Goal: Use online tool/utility: Utilize a website feature to perform a specific function

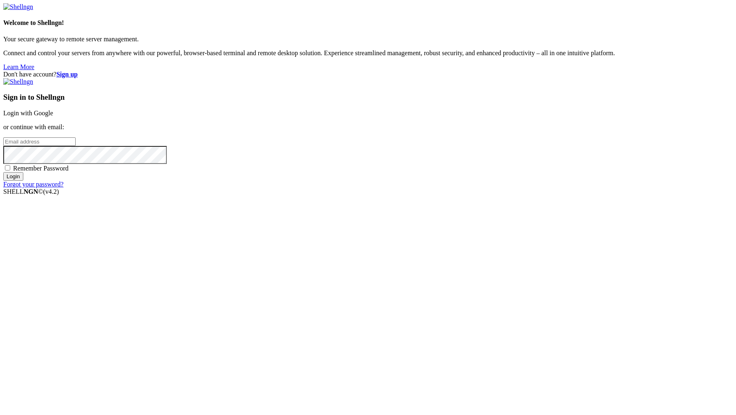
type input "[PERSON_NAME][EMAIL_ADDRESS][DOMAIN_NAME]"
click at [23, 181] on input "Login" at bounding box center [13, 176] width 20 height 9
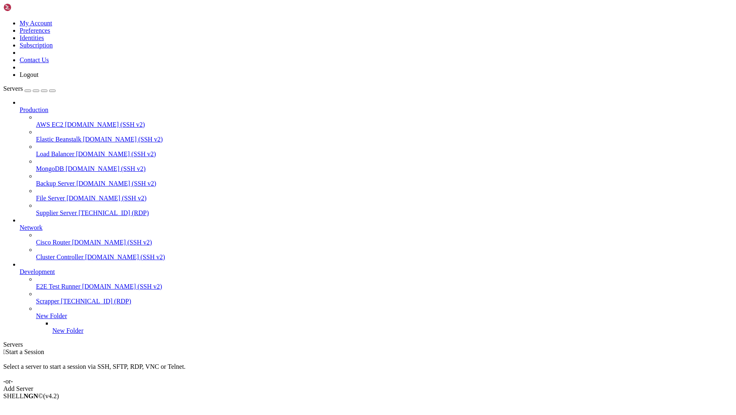
click at [36, 209] on icon at bounding box center [36, 209] width 0 height 0
click at [77, 209] on span "Supplier Server" at bounding box center [56, 212] width 41 height 7
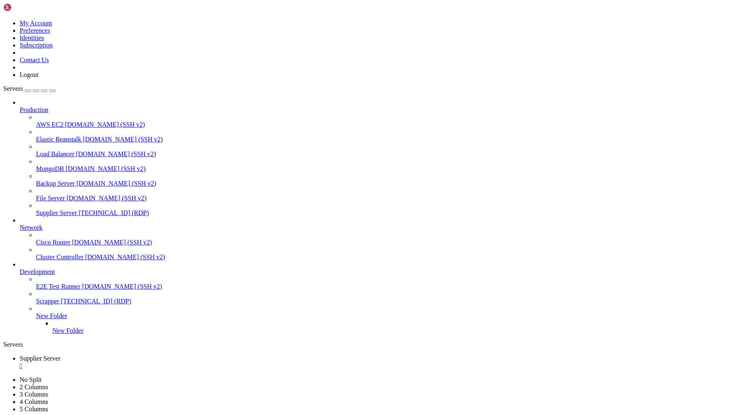
drag, startPoint x: 190, startPoint y: 642, endPoint x: 252, endPoint y: 648, distance: 62.4
click at [165, 362] on div "" at bounding box center [376, 365] width 713 height 7
